Goal: Transaction & Acquisition: Purchase product/service

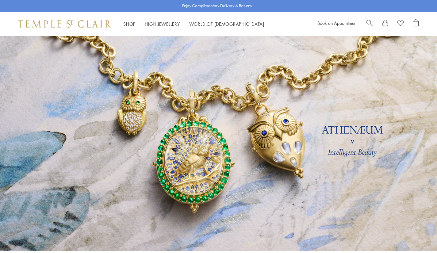
click at [368, 21] on span "Search" at bounding box center [369, 22] width 6 height 6
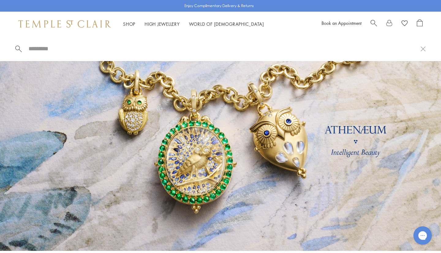
click at [368, 21] on div "Book an Appointment" at bounding box center [372, 23] width 101 height 9
click at [190, 44] on div at bounding box center [220, 48] width 441 height 25
click at [196, 52] on input "search" at bounding box center [224, 48] width 393 height 7
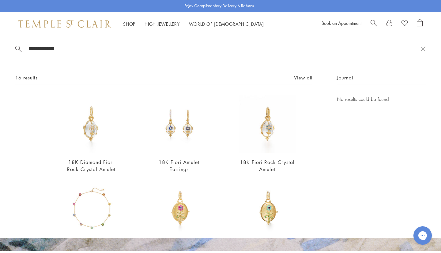
type input "**********"
click at [272, 139] on img at bounding box center [267, 123] width 57 height 57
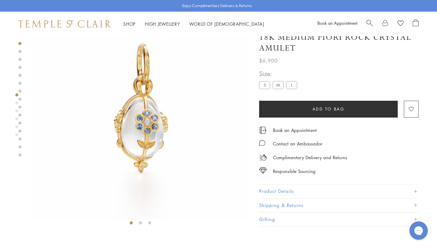
click at [268, 85] on label "S" at bounding box center [264, 86] width 11 height 8
click at [280, 86] on label "M" at bounding box center [278, 86] width 11 height 8
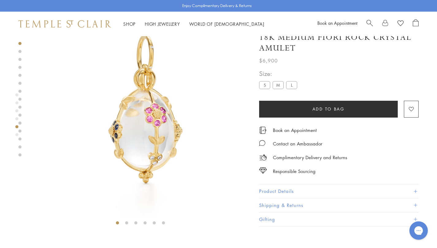
click at [292, 87] on label "L" at bounding box center [291, 86] width 11 height 8
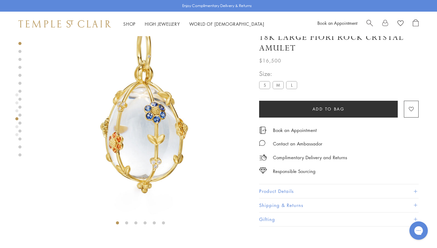
click at [274, 88] on label "M" at bounding box center [278, 86] width 11 height 8
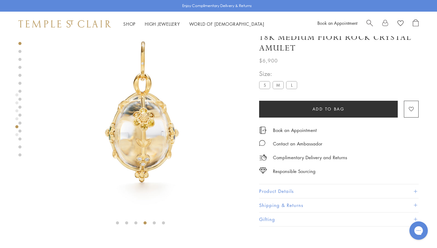
click at [0, 199] on div at bounding box center [134, 113] width 268 height 227
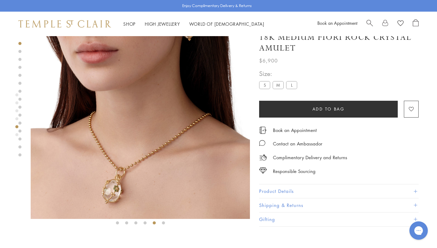
click at [296, 188] on button "Product Details" at bounding box center [338, 192] width 159 height 14
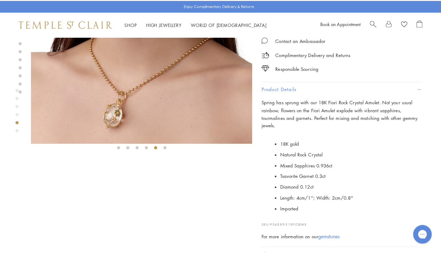
scroll to position [122, 0]
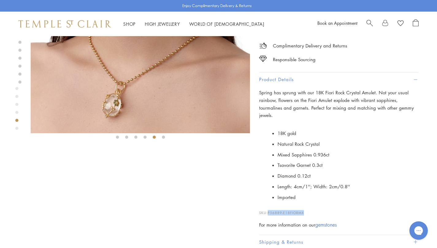
drag, startPoint x: 308, startPoint y: 212, endPoint x: 269, endPoint y: 212, distance: 38.9
click at [269, 212] on p "SKU: P56889-E18FIORMX" at bounding box center [338, 210] width 159 height 12
copy span "P56889-E18FIORMX"
click at [368, 22] on span "Search" at bounding box center [369, 22] width 6 height 6
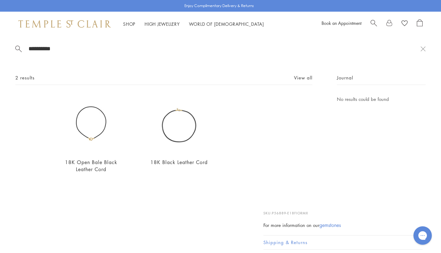
type input "**********"
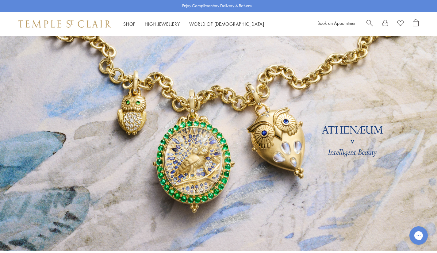
click at [366, 22] on div "Book an Appointment" at bounding box center [367, 23] width 101 height 9
click at [372, 22] on span "Search" at bounding box center [369, 22] width 6 height 6
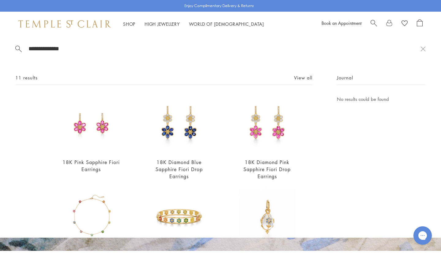
type input "**********"
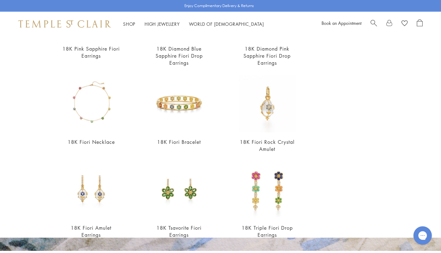
scroll to position [113, 0]
click at [265, 102] on img at bounding box center [267, 103] width 57 height 57
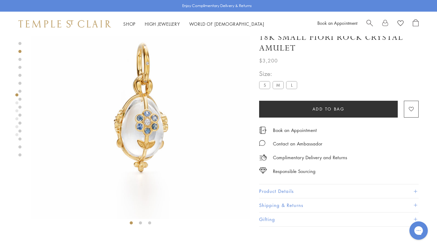
click at [278, 85] on label "M" at bounding box center [278, 86] width 11 height 8
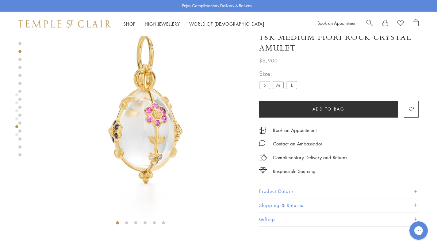
click at [371, 20] on span "Search" at bounding box center [369, 22] width 6 height 6
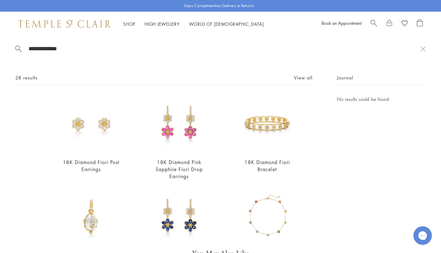
type input "**********"
click at [90, 212] on img at bounding box center [91, 216] width 57 height 57
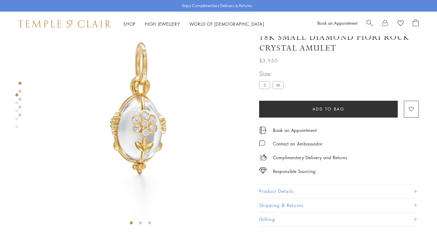
scroll to position [36, 0]
click at [293, 191] on button "Product Details" at bounding box center [338, 192] width 159 height 14
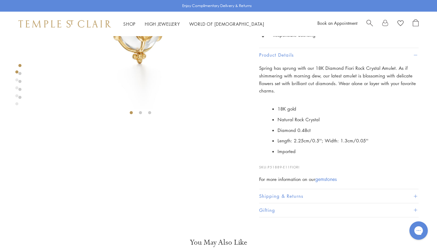
scroll to position [0, 0]
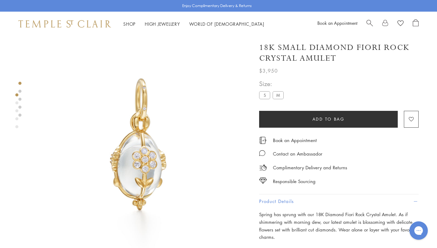
click at [276, 96] on label "M" at bounding box center [278, 95] width 11 height 8
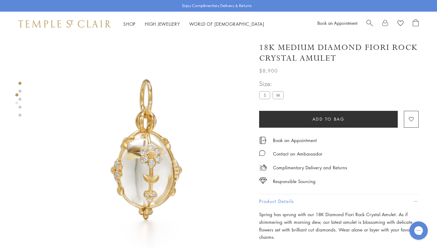
click at [366, 23] on div "Book an Appointment" at bounding box center [367, 23] width 101 height 9
click at [369, 25] on span "Search" at bounding box center [369, 22] width 6 height 6
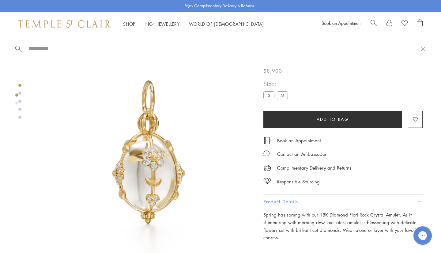
type input "*"
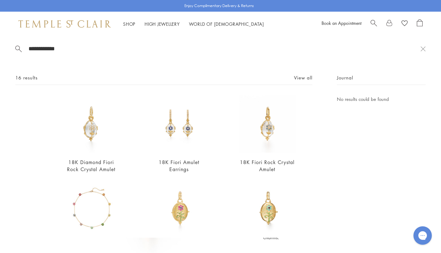
type input "**********"
drag, startPoint x: 235, startPoint y: 144, endPoint x: 269, endPoint y: 134, distance: 34.9
click at [269, 134] on img at bounding box center [267, 123] width 57 height 57
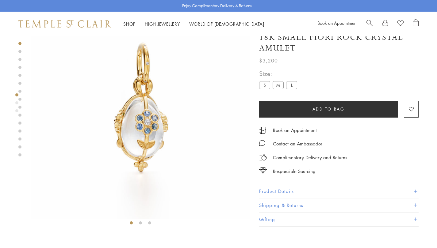
scroll to position [36, 0]
click at [276, 87] on label "M" at bounding box center [278, 86] width 11 height 8
